Goal: Information Seeking & Learning: Learn about a topic

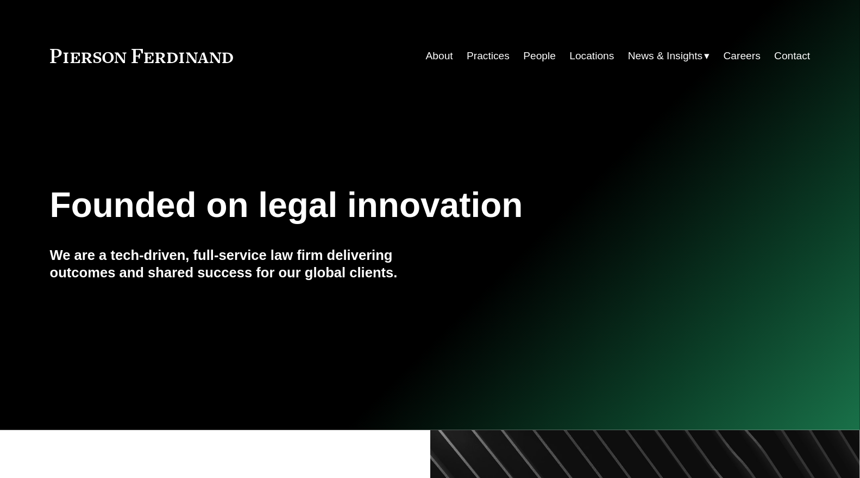
click at [529, 61] on link "People" at bounding box center [539, 56] width 33 height 21
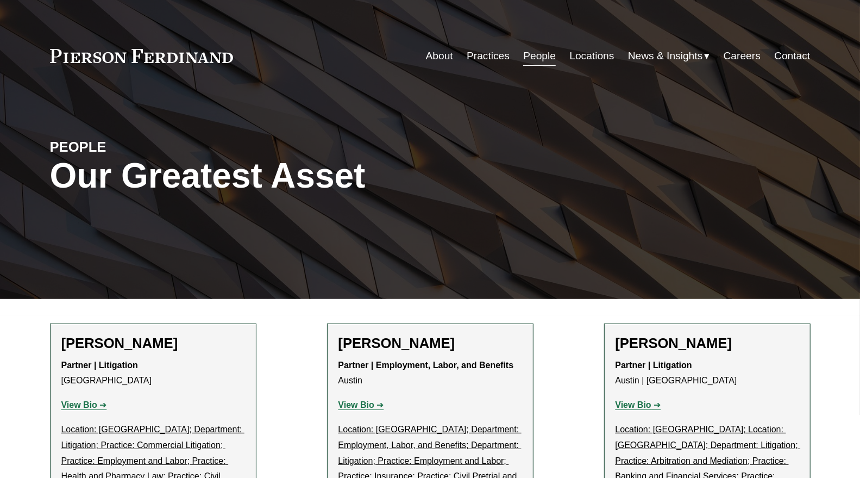
click at [204, 223] on div "PEOPLE Our Greatest Asset" at bounding box center [430, 189] width 860 height 164
click at [534, 58] on link "People" at bounding box center [539, 56] width 33 height 21
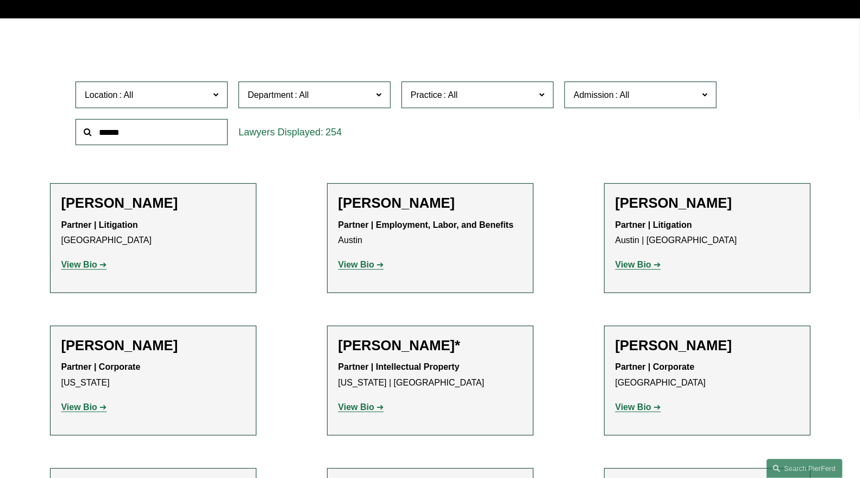
scroll to position [302, 0]
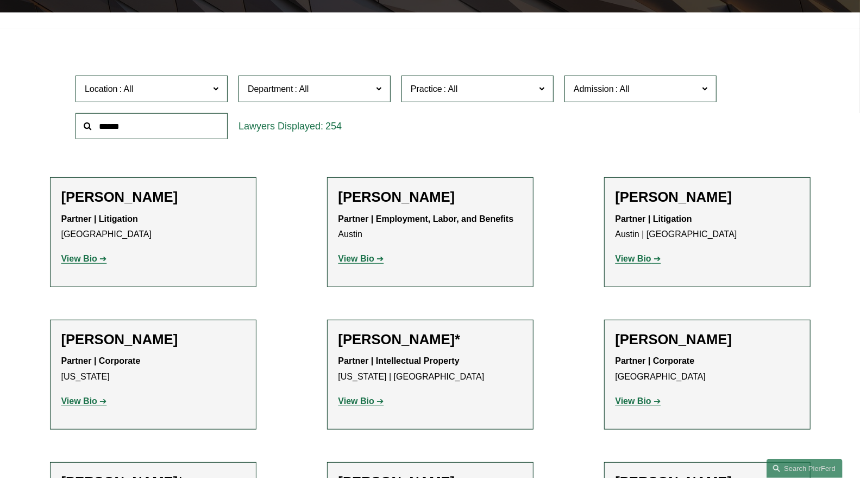
click at [196, 123] on input "text" at bounding box center [152, 126] width 152 height 27
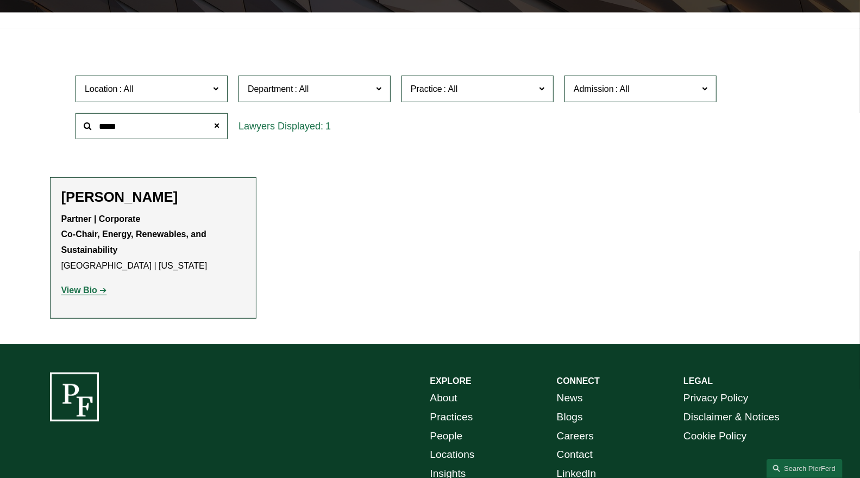
type input "****"
click at [82, 289] on strong "View Bio" at bounding box center [79, 289] width 36 height 9
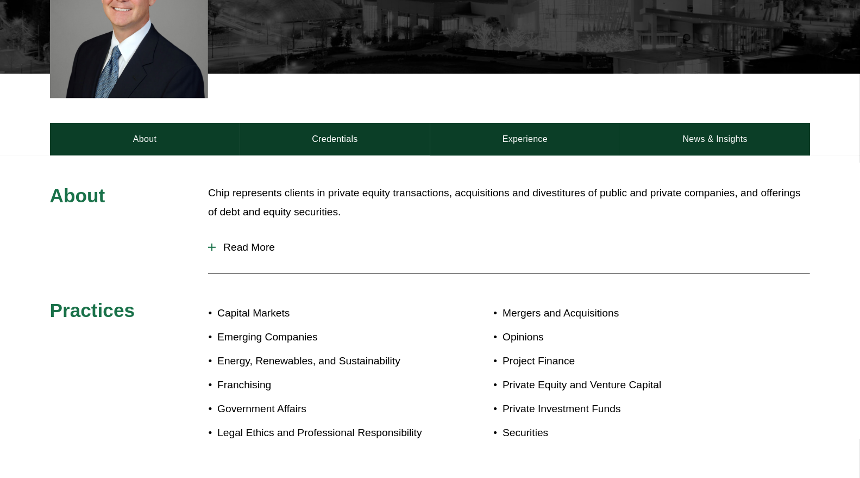
scroll to position [422, 0]
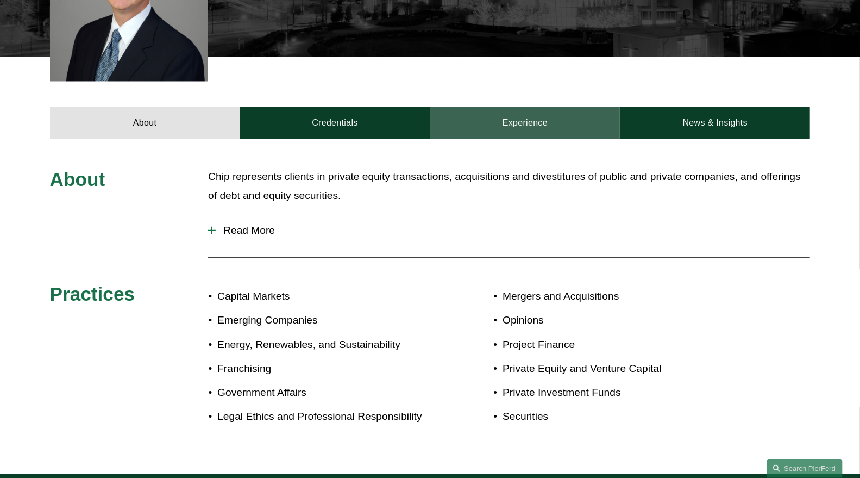
click at [553, 126] on link "Experience" at bounding box center [525, 123] width 190 height 33
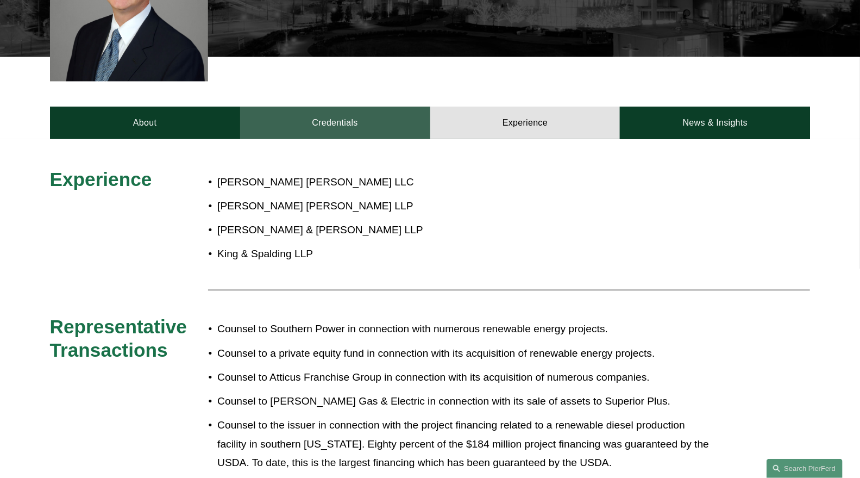
click at [337, 120] on link "Credentials" at bounding box center [335, 123] width 190 height 33
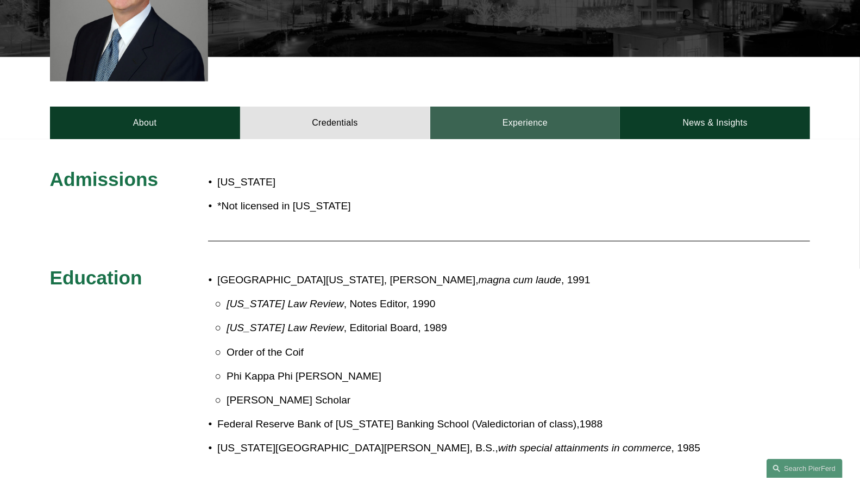
click at [519, 129] on link "Experience" at bounding box center [525, 123] width 190 height 33
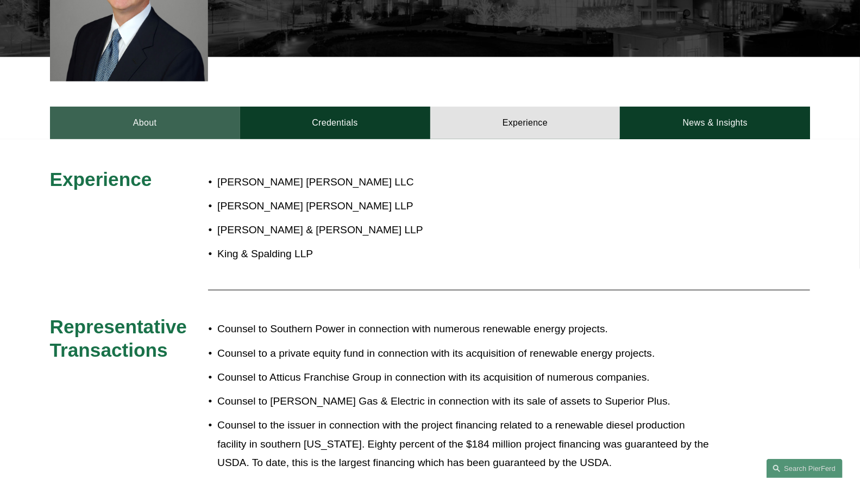
click at [133, 126] on link "About" at bounding box center [145, 123] width 190 height 33
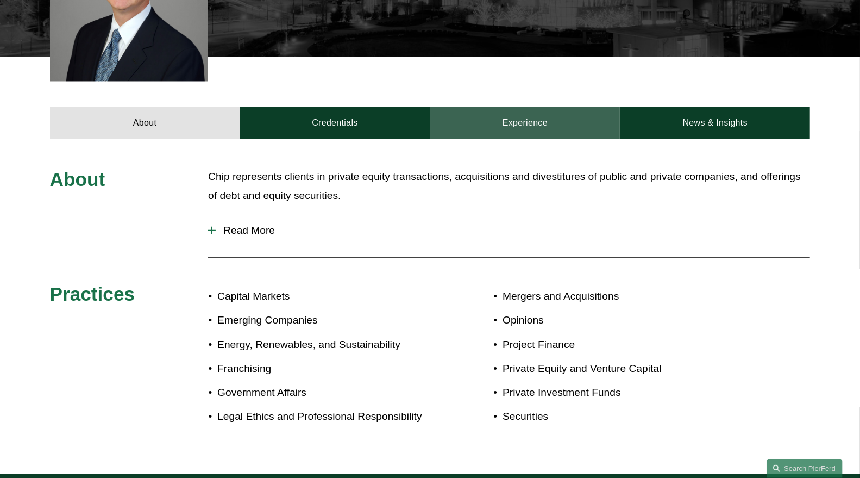
click at [531, 126] on link "Experience" at bounding box center [525, 123] width 190 height 33
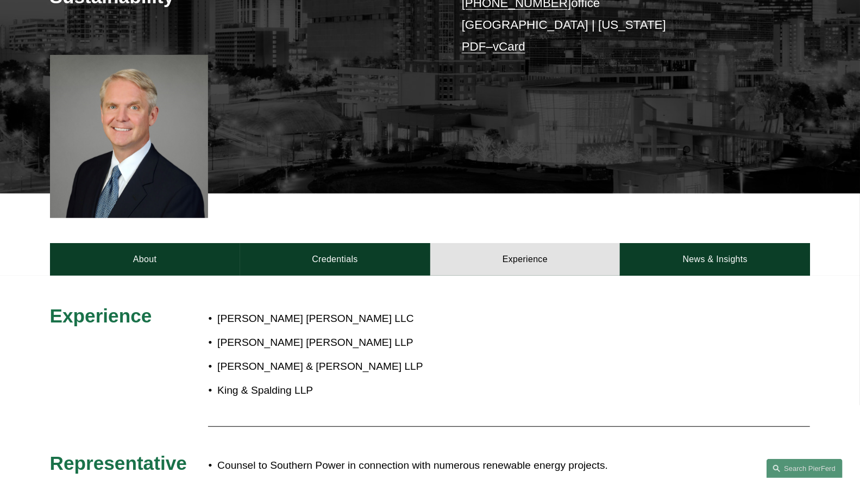
scroll to position [302, 0]
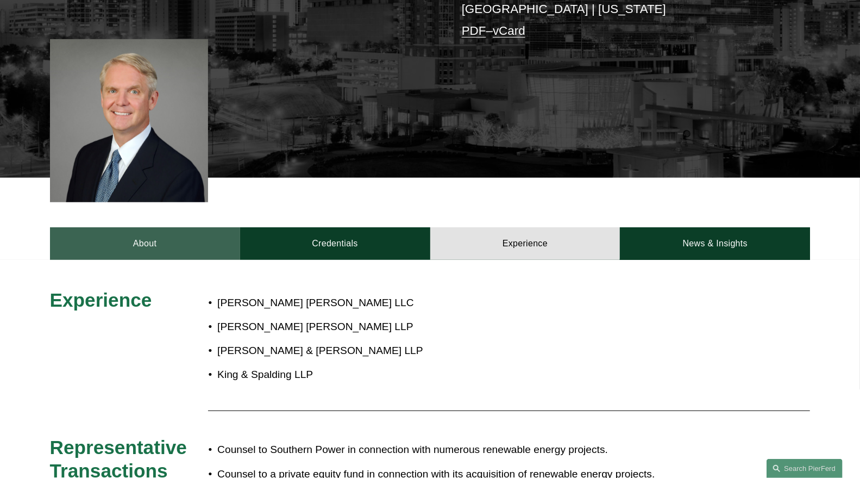
click at [135, 235] on link "About" at bounding box center [145, 243] width 190 height 33
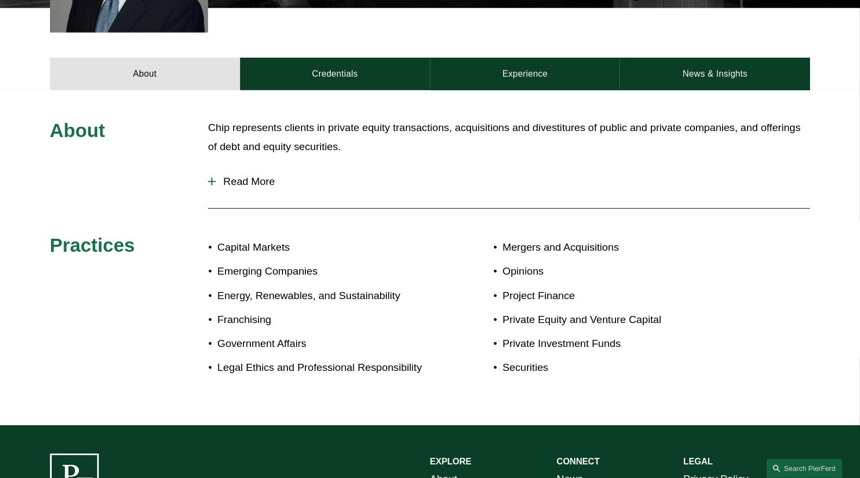
scroll to position [543, 0]
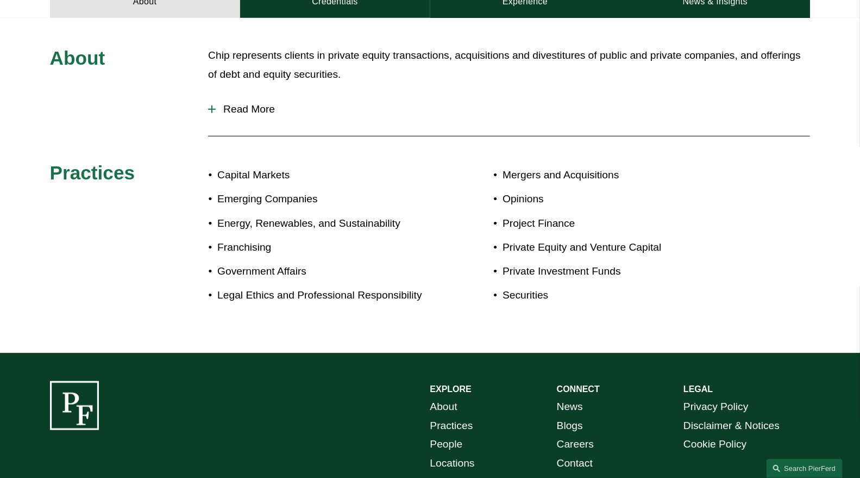
click at [270, 107] on span "Read More" at bounding box center [513, 109] width 594 height 12
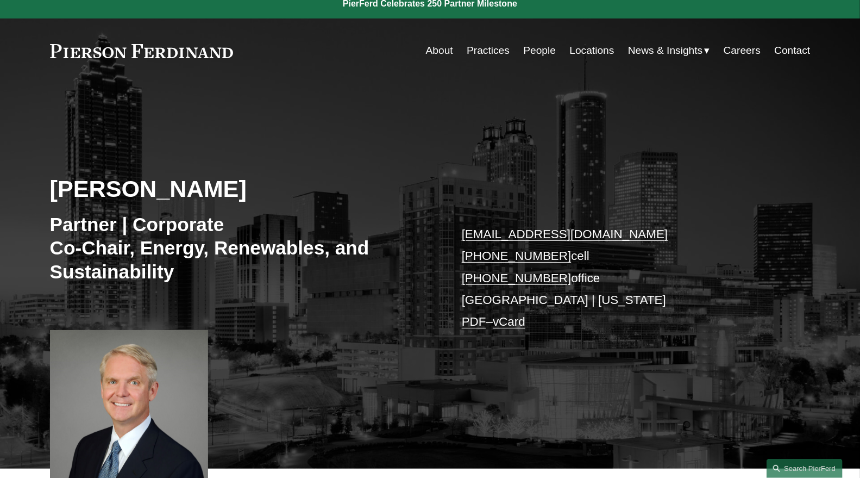
scroll to position [0, 0]
